Goal: Find specific page/section: Find specific page/section

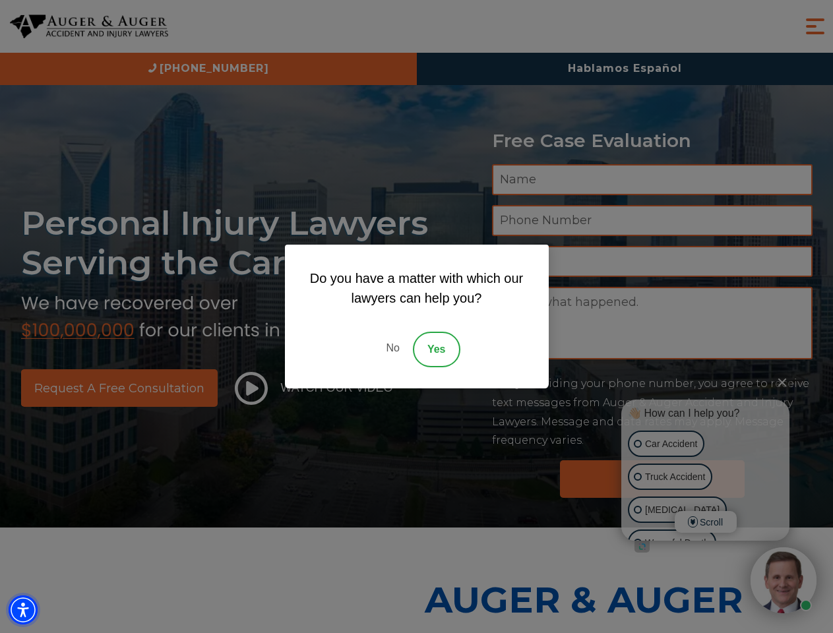
click at [23, 610] on img "Accessibility Menu" at bounding box center [23, 610] width 29 height 29
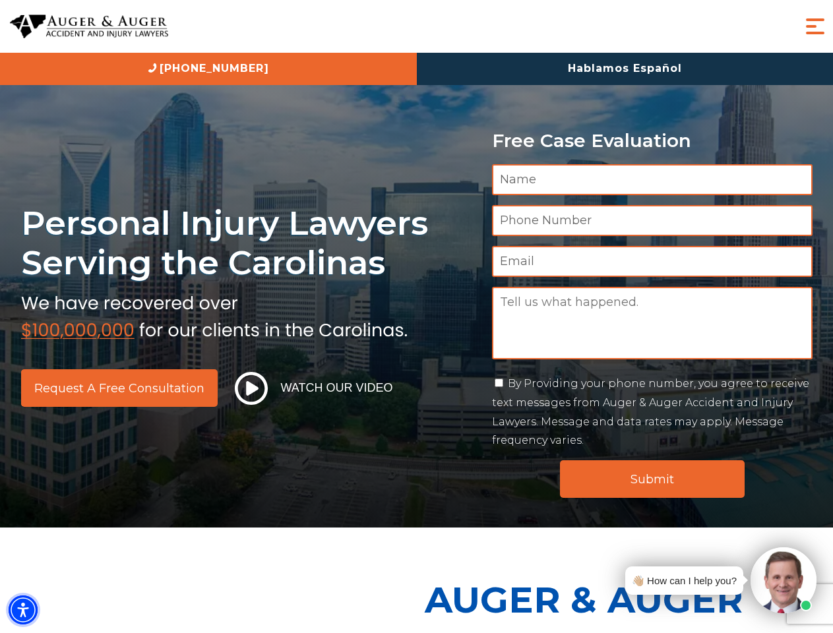
click at [23, 610] on img "Accessibility Menu" at bounding box center [23, 610] width 29 height 29
